Goal: Task Accomplishment & Management: Use online tool/utility

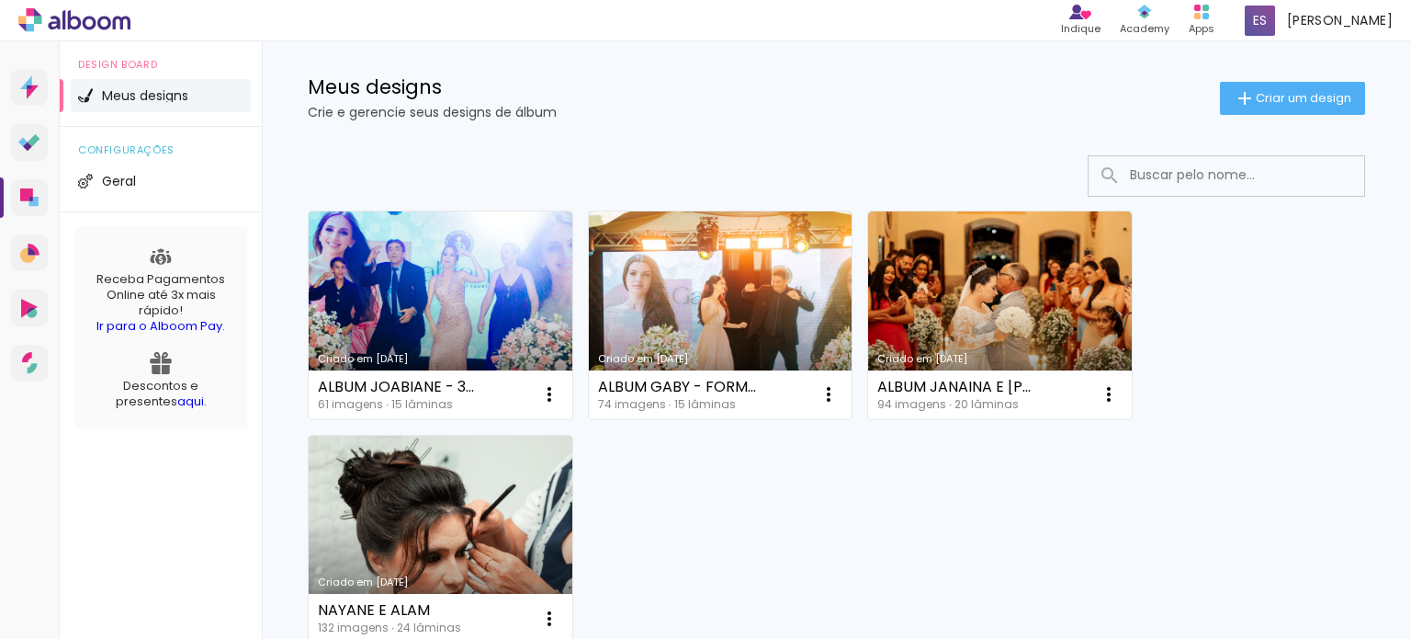
scroll to position [15, 0]
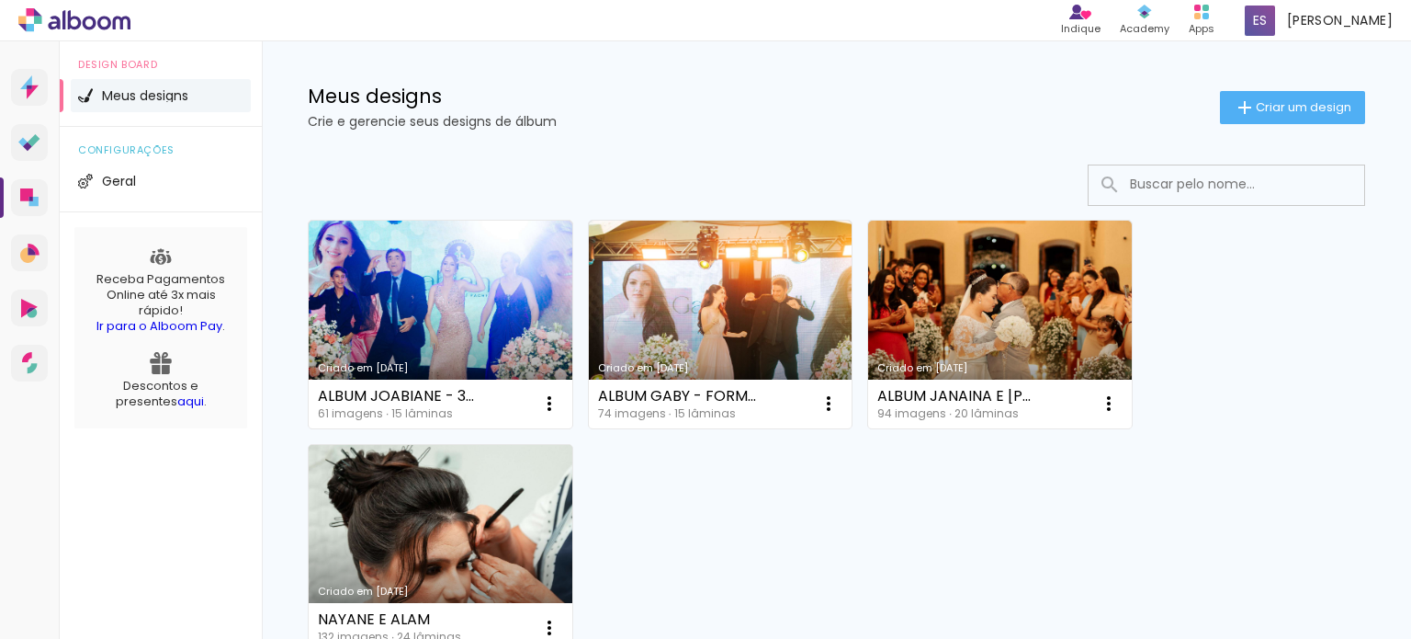
click at [417, 488] on link "Criado em [DATE]" at bounding box center [441, 549] width 264 height 208
